Goal: Task Accomplishment & Management: Manage account settings

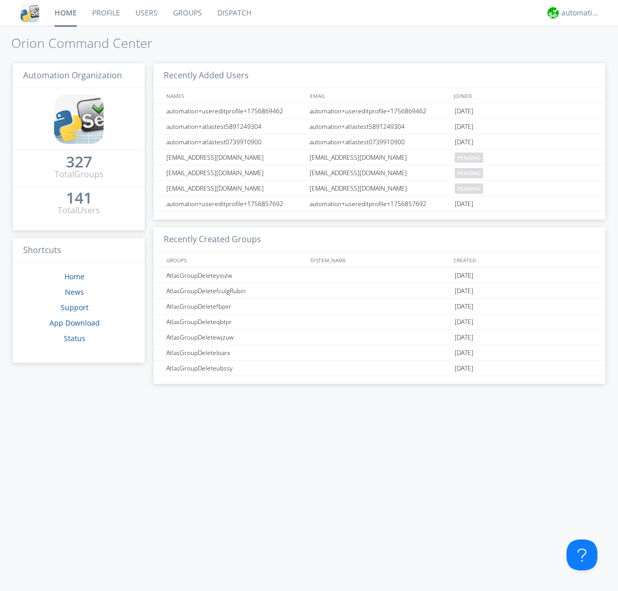
click at [186, 13] on link "Groups" at bounding box center [187, 13] width 44 height 26
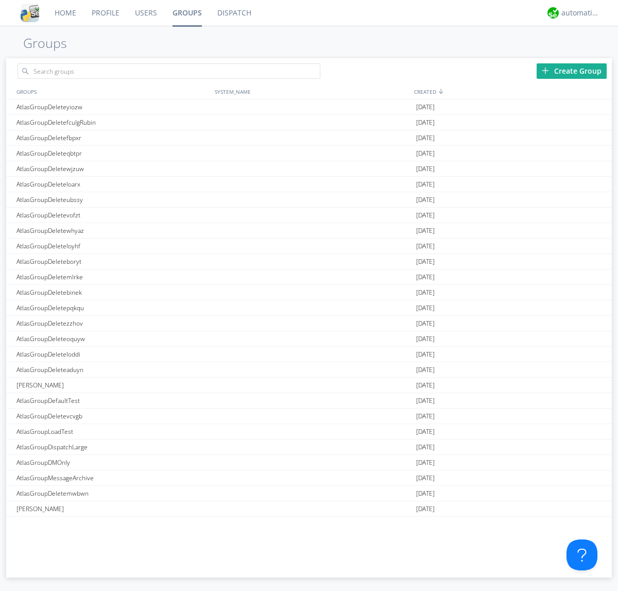
click at [572, 71] on div "Create Group" at bounding box center [572, 70] width 70 height 15
click at [186, 13] on link "Groups" at bounding box center [187, 13] width 45 height 26
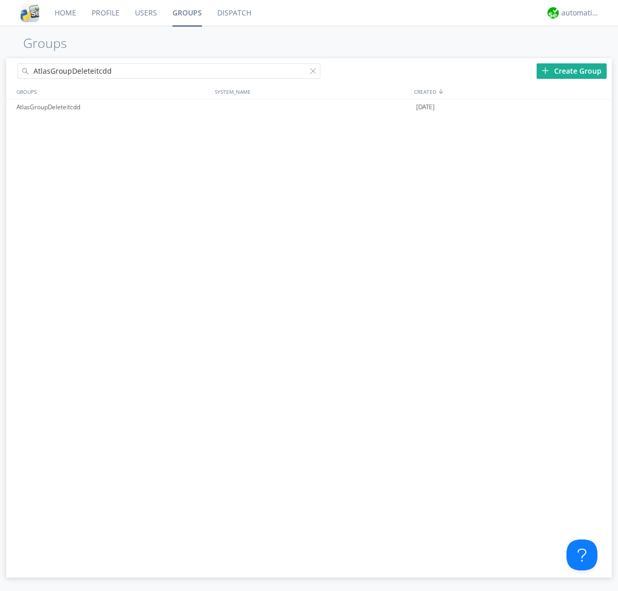
type input "AtlasGroupDeleteitcdd"
click at [315, 73] on div at bounding box center [315, 73] width 10 height 10
type input "AtlasGroupDeleteitcdd"
click at [113, 107] on div "AtlasGroupDeleteitcdd" at bounding box center [113, 106] width 198 height 15
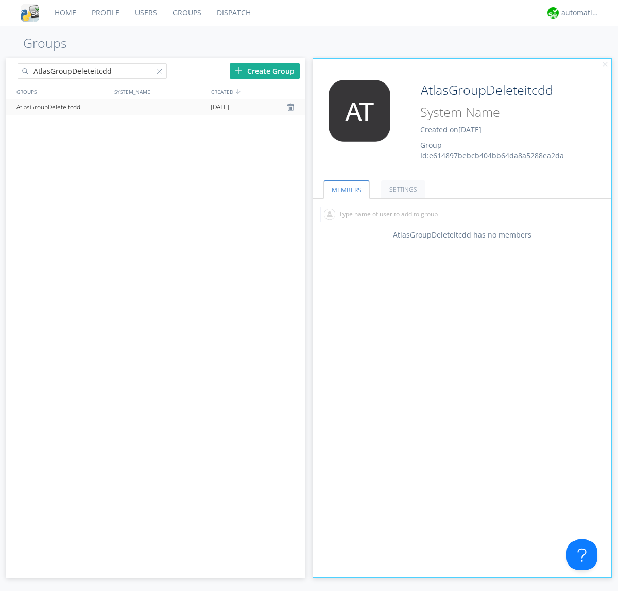
click at [462, 123] on div "AtlasGroupDeleteitcdd Created on [DATE] Group Id: e614897bebcb404bb64da8a5288ea…" at bounding box center [486, 120] width 149 height 81
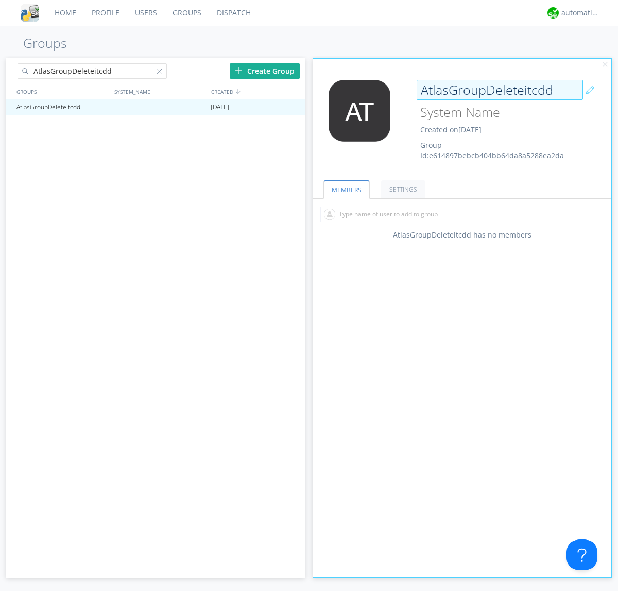
click at [499, 90] on input "AtlasGroupDeleteitcdd" at bounding box center [500, 90] width 166 height 21
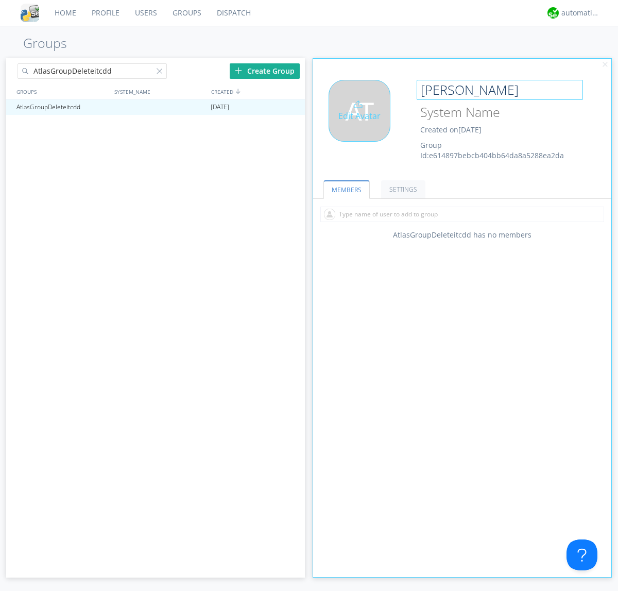
type input "[PERSON_NAME]"
click at [362, 123] on div "Edit Avatar" at bounding box center [360, 111] width 62 height 62
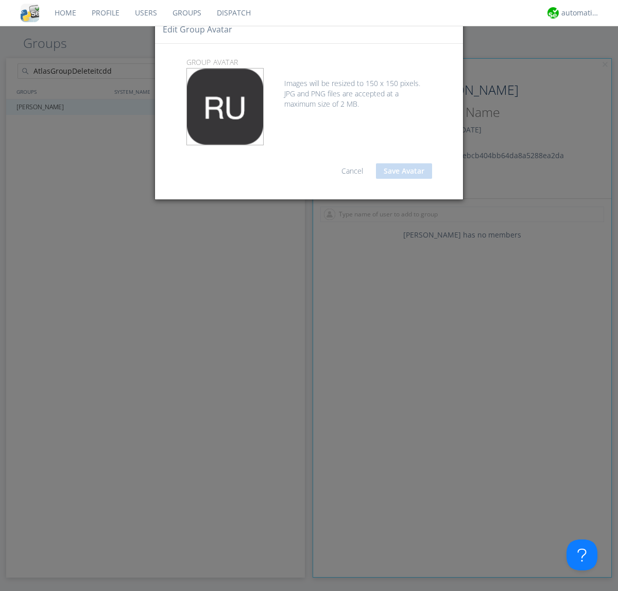
type input "C:\fakepath\selenium.png"
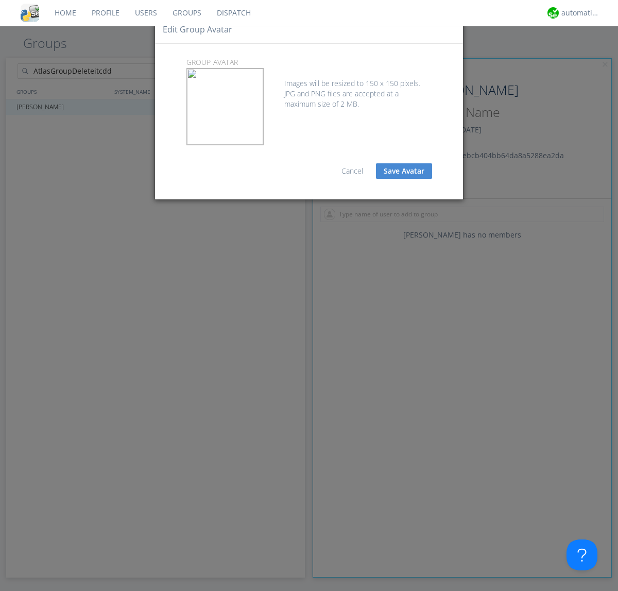
click at [404, 171] on button "Save Avatar" at bounding box center [404, 170] width 56 height 15
click at [161, 73] on div at bounding box center [162, 73] width 10 height 10
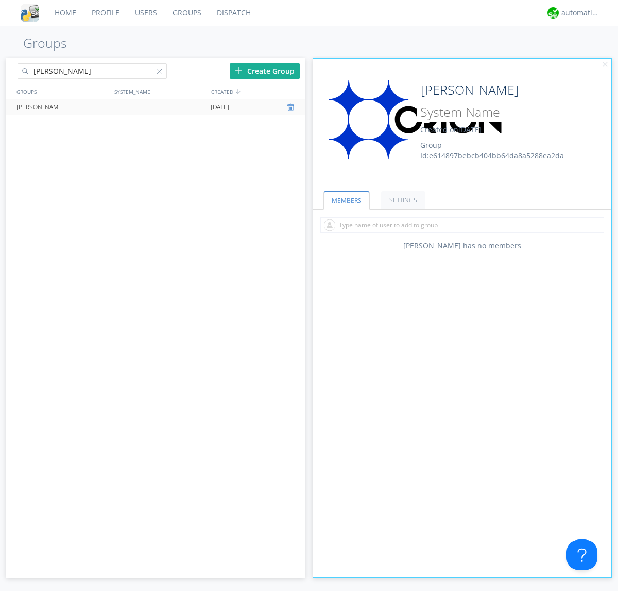
type input "[PERSON_NAME]"
click at [291, 107] on div at bounding box center [292, 107] width 10 height 8
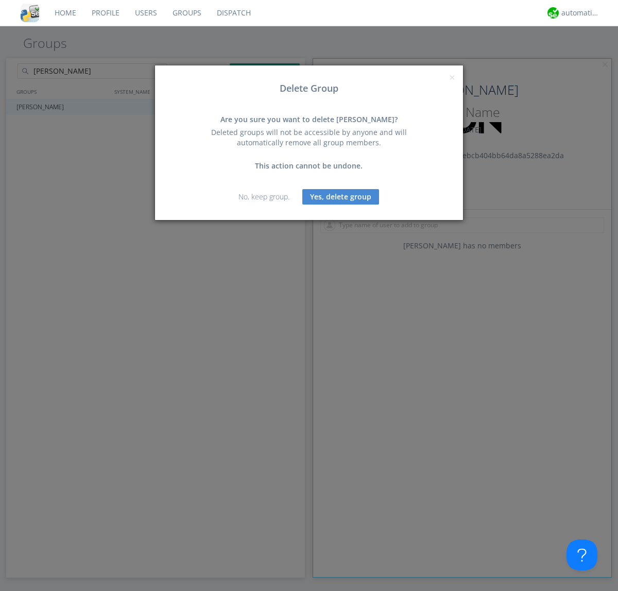
click at [341, 196] on button "Yes, delete group" at bounding box center [340, 196] width 77 height 15
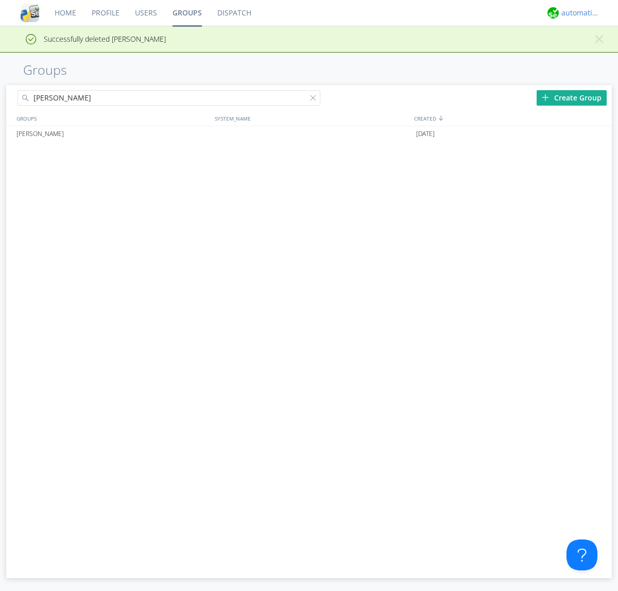
click at [578, 13] on div "automation+atlas" at bounding box center [580, 13] width 39 height 10
